Goal: Information Seeking & Learning: Check status

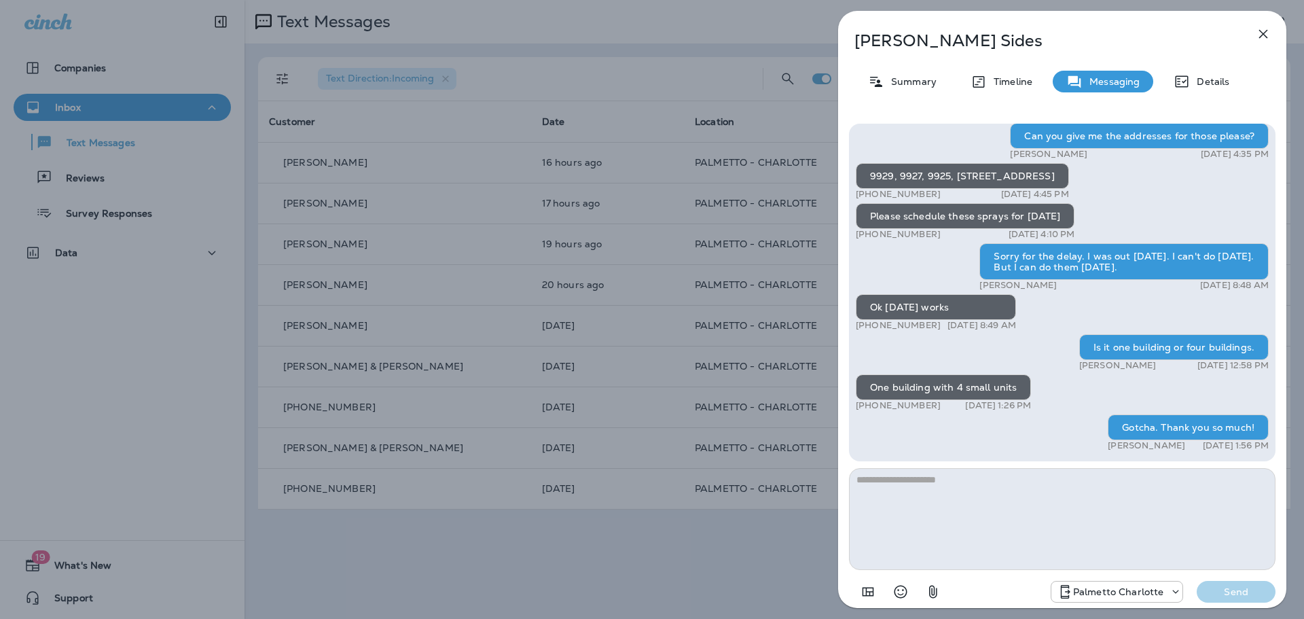
click at [1258, 37] on icon "button" at bounding box center [1263, 34] width 16 height 16
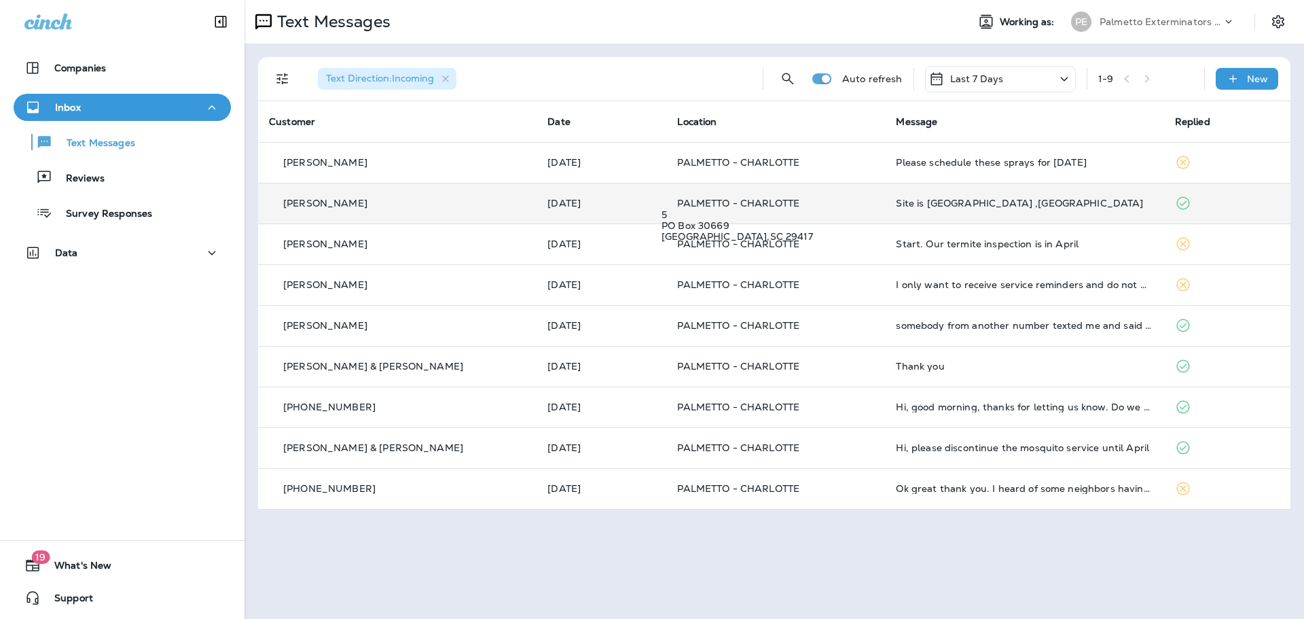
click at [698, 199] on span "PALMETTO - CHARLOTTE" at bounding box center [738, 203] width 122 height 12
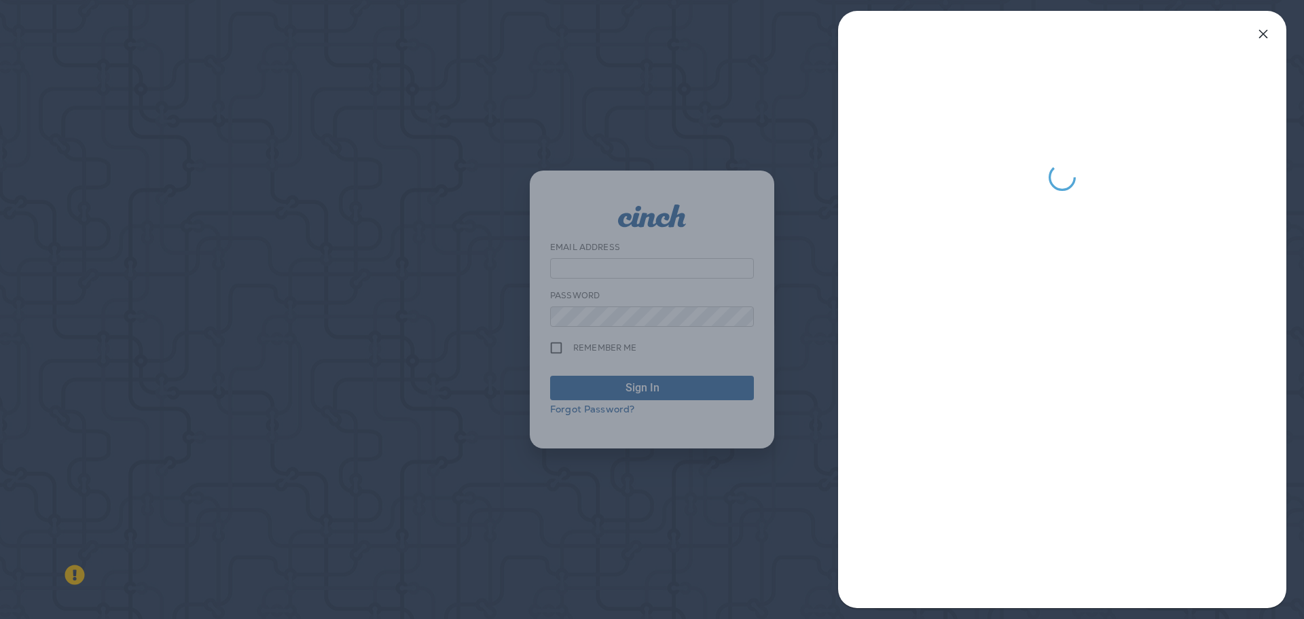
click at [1264, 38] on icon "button" at bounding box center [1263, 34] width 16 height 16
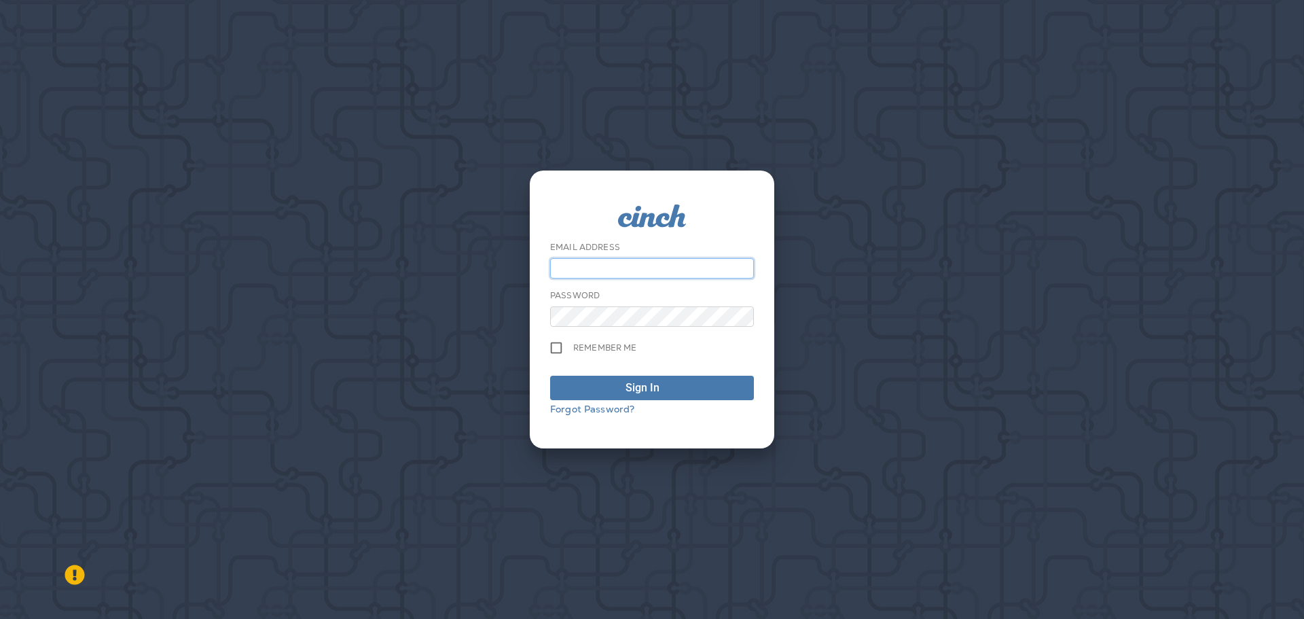
click at [639, 267] on input "email" at bounding box center [652, 268] width 204 height 20
type input "**********"
click at [636, 379] on button "Sign In" at bounding box center [652, 387] width 204 height 24
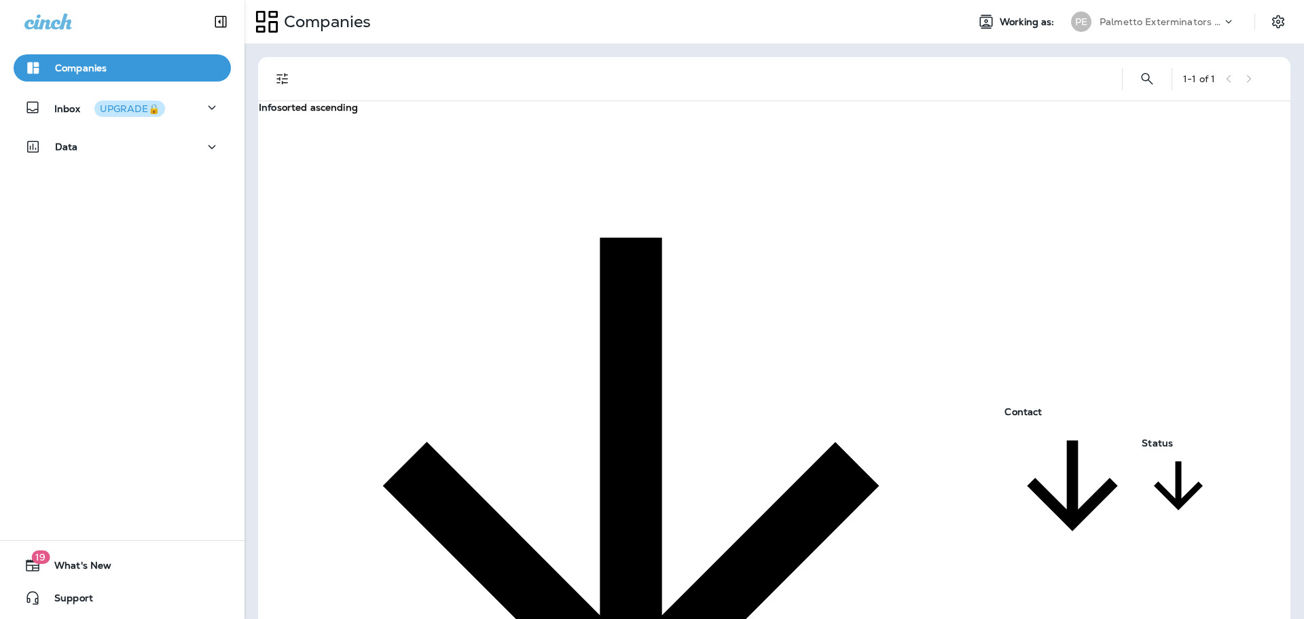
click at [553, 388] on div "1 - 1 of 1 Info sorted ascending Contact Status Palmetto Exterminators LLC [GEO…" at bounding box center [773, 330] width 1059 height 575
click at [211, 101] on icon "button" at bounding box center [212, 107] width 16 height 17
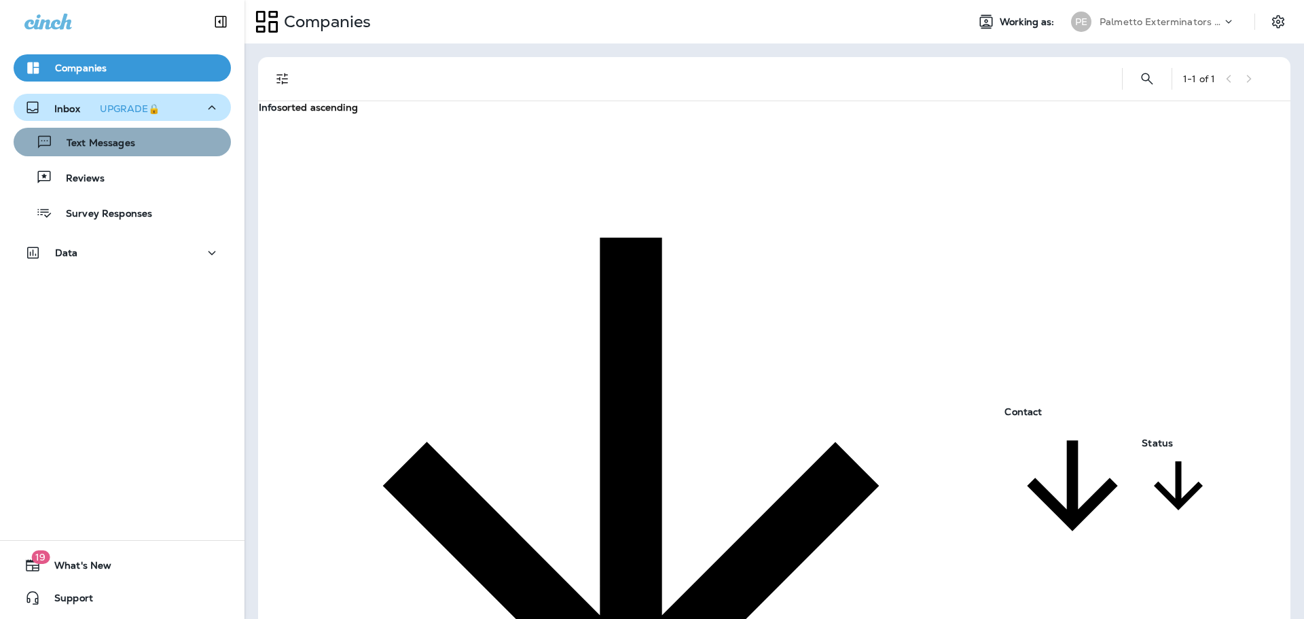
click at [125, 153] on button "Text Messages" at bounding box center [122, 142] width 217 height 29
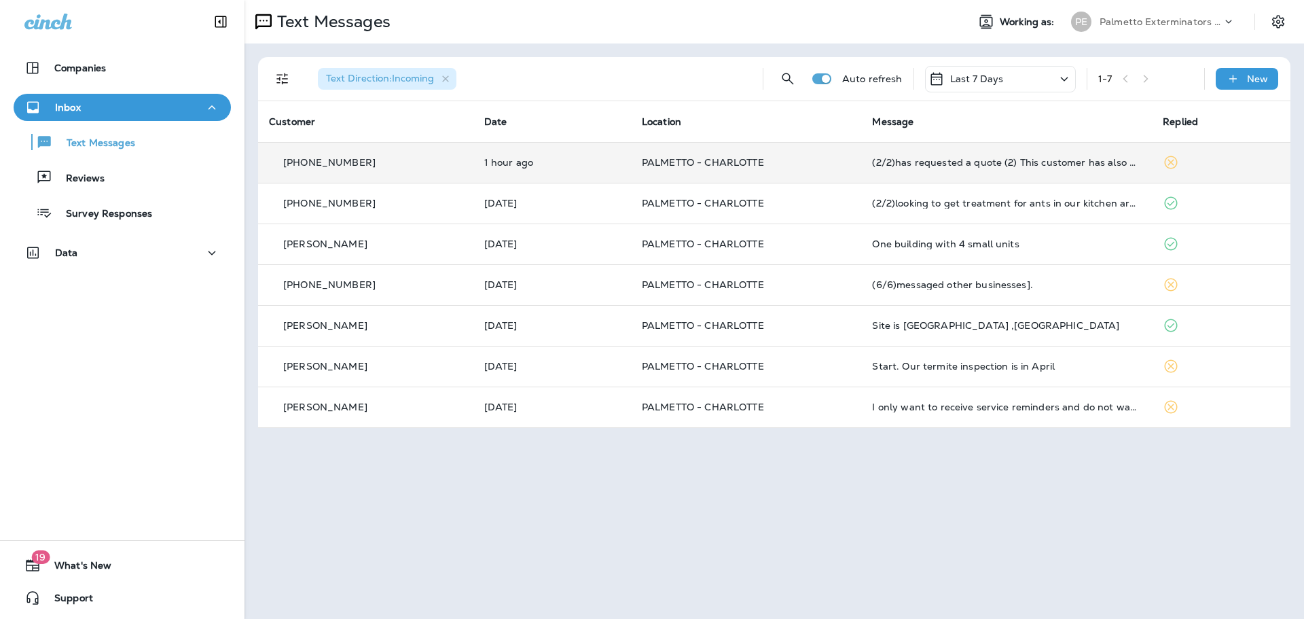
click at [787, 170] on td "PALMETTO - CHARLOTTE" at bounding box center [746, 162] width 231 height 41
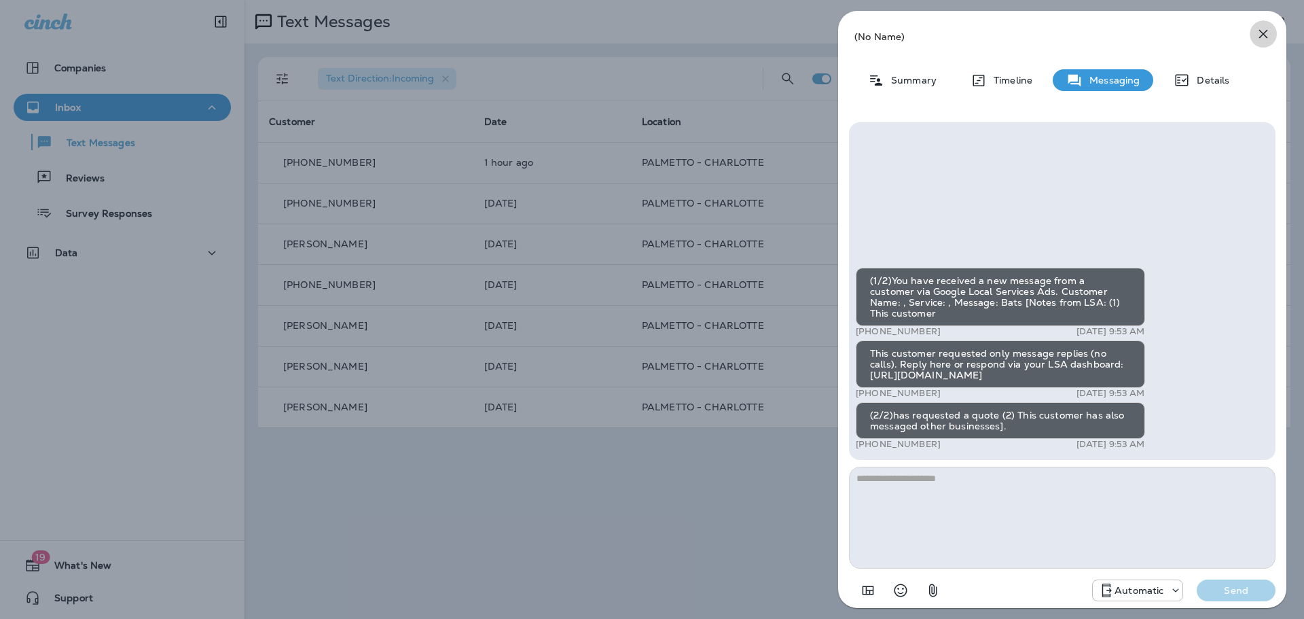
click at [1265, 32] on icon "button" at bounding box center [1263, 34] width 9 height 9
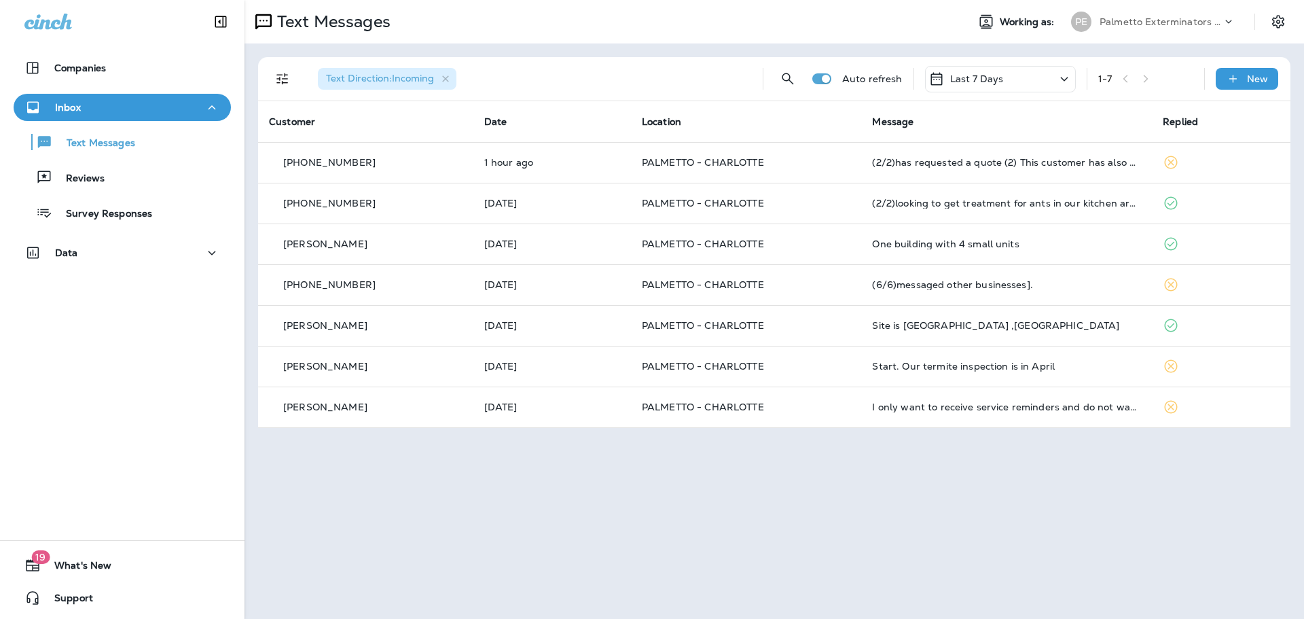
click at [947, 487] on div "Text Messages Working as: PE Palmetto Exterminators LLC Text Direction : Incomi…" at bounding box center [773, 309] width 1059 height 619
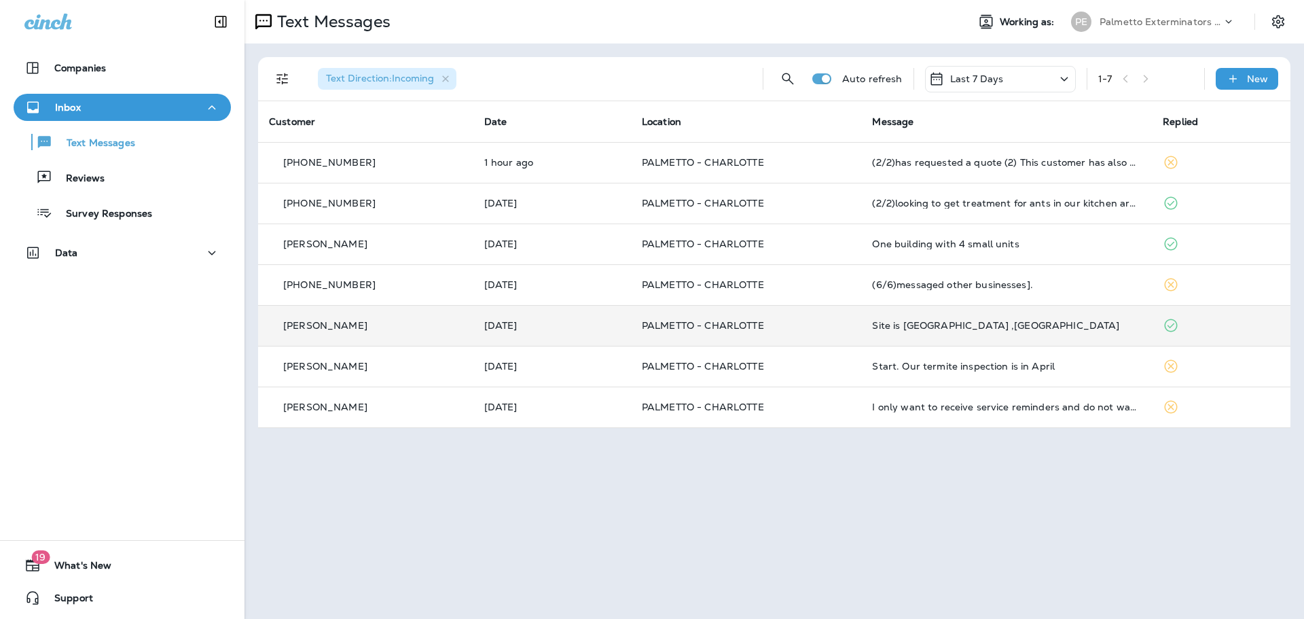
click at [773, 340] on td "PALMETTO - CHARLOTTE" at bounding box center [746, 325] width 231 height 41
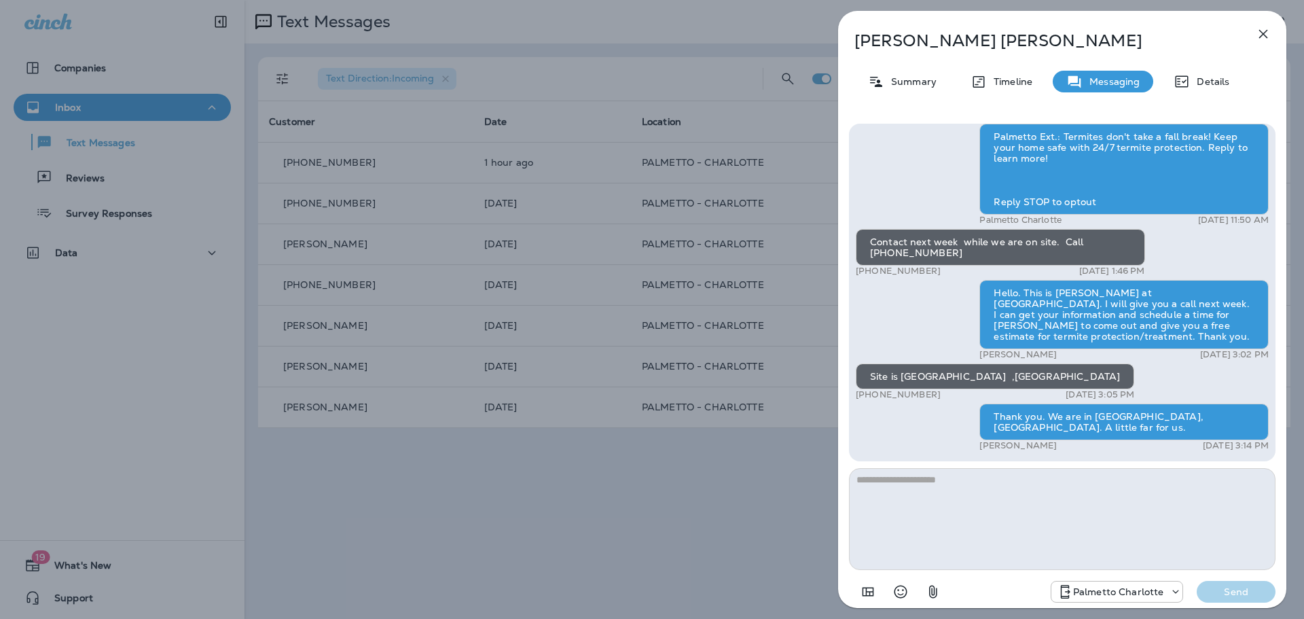
click at [1261, 36] on icon "button" at bounding box center [1263, 34] width 9 height 9
